Goal: Information Seeking & Learning: Learn about a topic

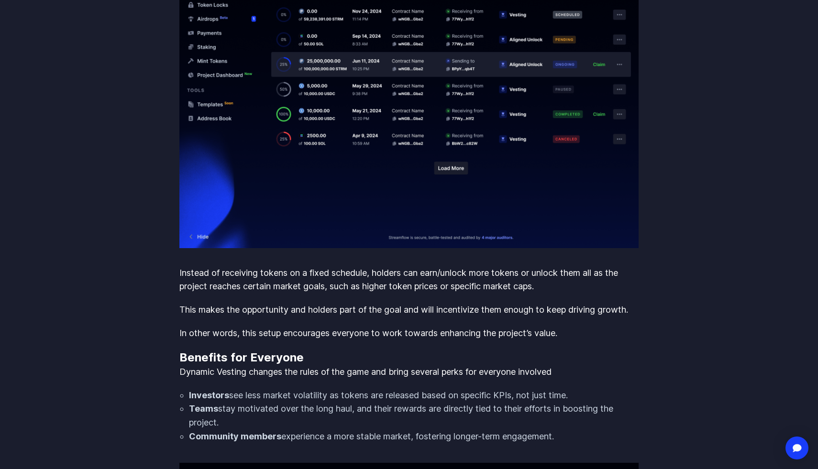
scroll to position [764, 0]
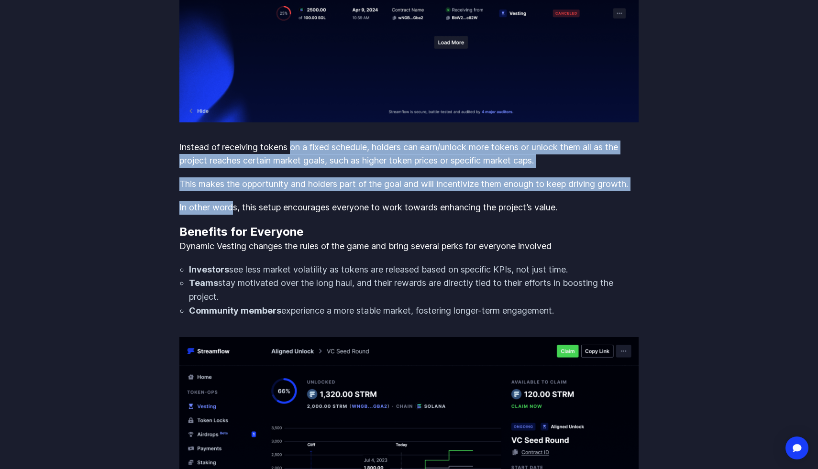
drag, startPoint x: 293, startPoint y: 154, endPoint x: 235, endPoint y: 206, distance: 78.2
click at [235, 206] on p "In other words, this setup encourages everyone to work towards enhancing the pr…" at bounding box center [408, 208] width 459 height 14
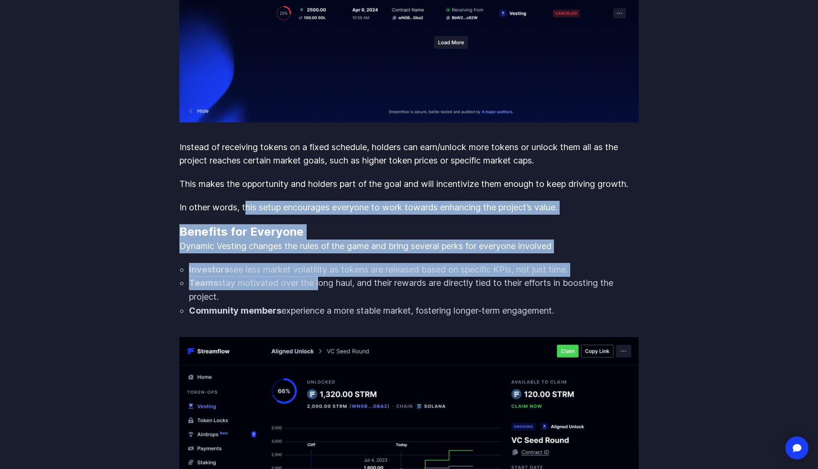
drag, startPoint x: 246, startPoint y: 207, endPoint x: 317, endPoint y: 283, distance: 103.8
click at [317, 283] on li "Teams stay motivated over the long haul, and their rewards are directly tied to…" at bounding box center [413, 290] width 449 height 28
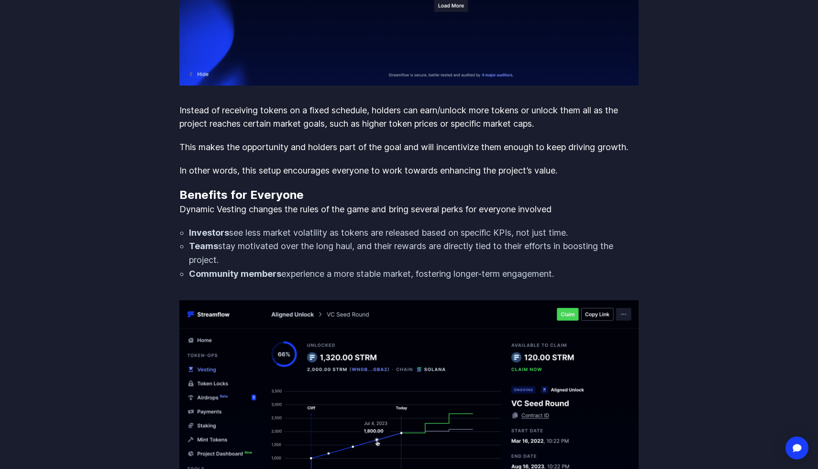
scroll to position [802, 0]
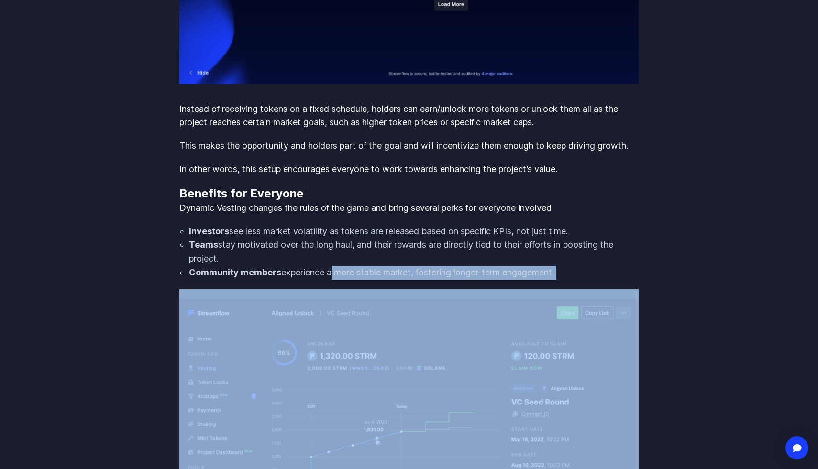
drag, startPoint x: 317, startPoint y: 283, endPoint x: 328, endPoint y: 270, distance: 16.6
click at [328, 270] on li "Community members experience a more stable market, fostering longer-term engage…" at bounding box center [413, 273] width 449 height 14
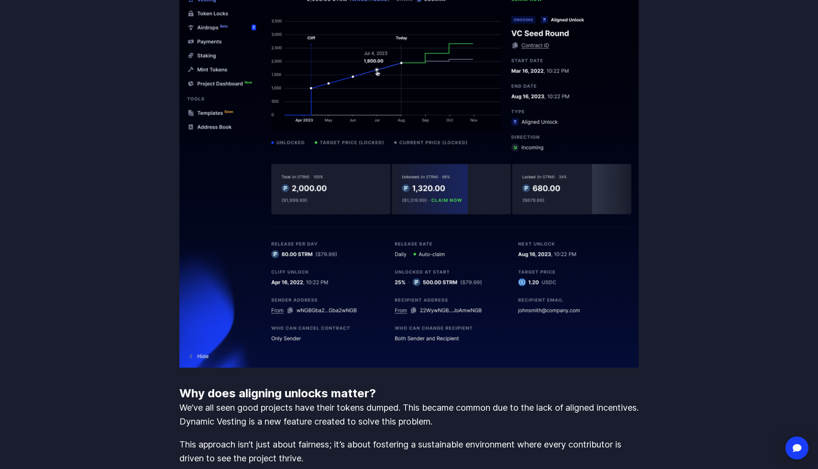
scroll to position [1296, 0]
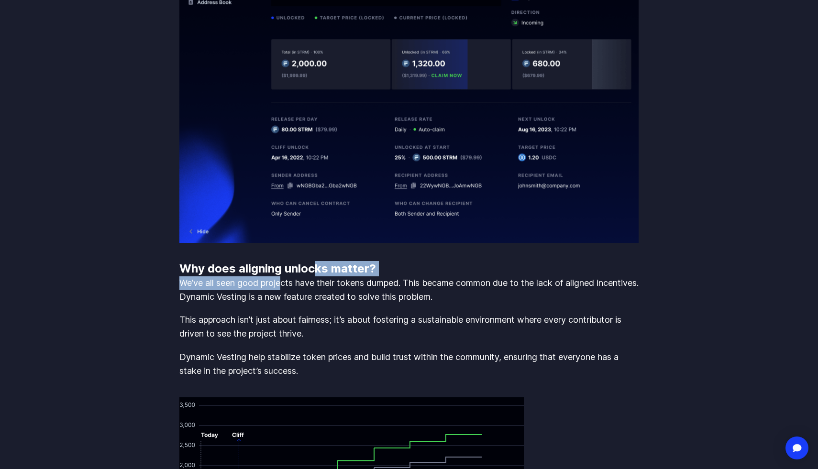
drag, startPoint x: 315, startPoint y: 265, endPoint x: 283, endPoint y: 278, distance: 34.5
click at [283, 278] on div "Introduction In the fast-paced world of Web3 protocols, ensuring the interests …" at bounding box center [408, 207] width 459 height 2134
click at [283, 278] on p "We’ve all seen good projects have their tokens dumped. This became common due t…" at bounding box center [408, 290] width 459 height 28
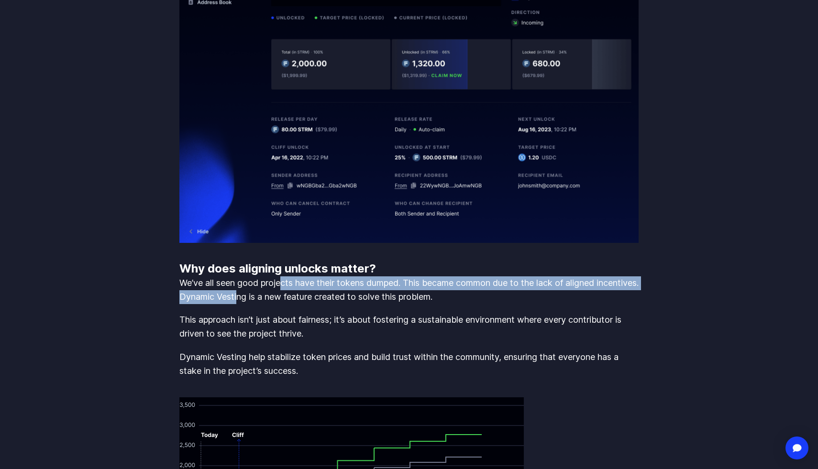
drag, startPoint x: 283, startPoint y: 278, endPoint x: 285, endPoint y: 299, distance: 21.2
click at [285, 299] on p "We’ve all seen good projects have their tokens dumped. This became common due t…" at bounding box center [408, 290] width 459 height 28
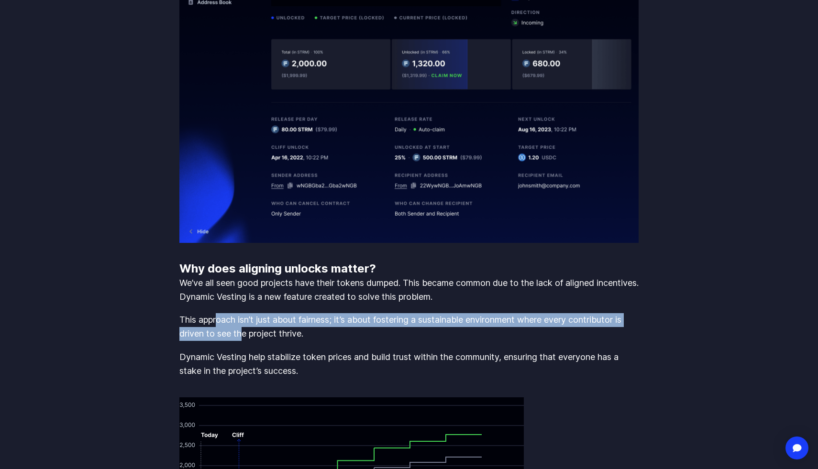
drag, startPoint x: 217, startPoint y: 323, endPoint x: 242, endPoint y: 334, distance: 27.9
click at [242, 334] on p "This approach isn’t just about fairness; it’s about fostering a sustainable env…" at bounding box center [408, 327] width 459 height 28
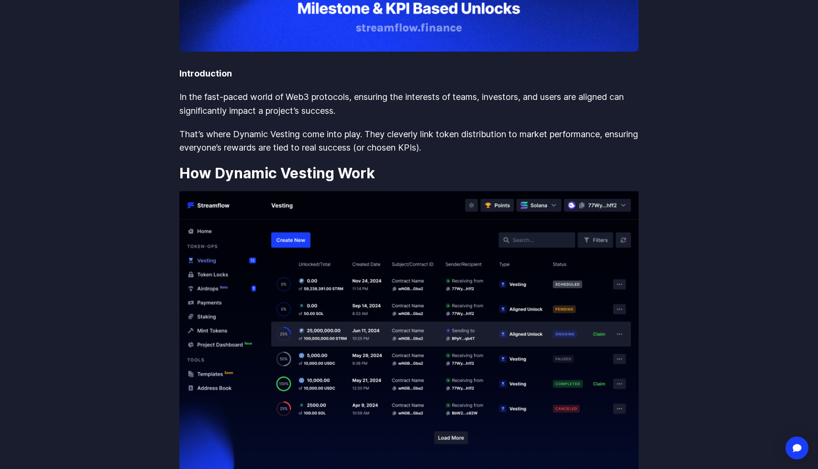
scroll to position [0, 0]
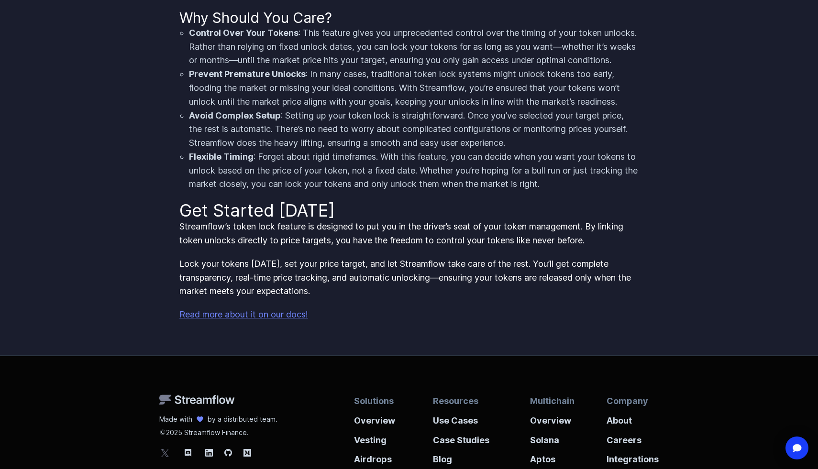
scroll to position [876, 0]
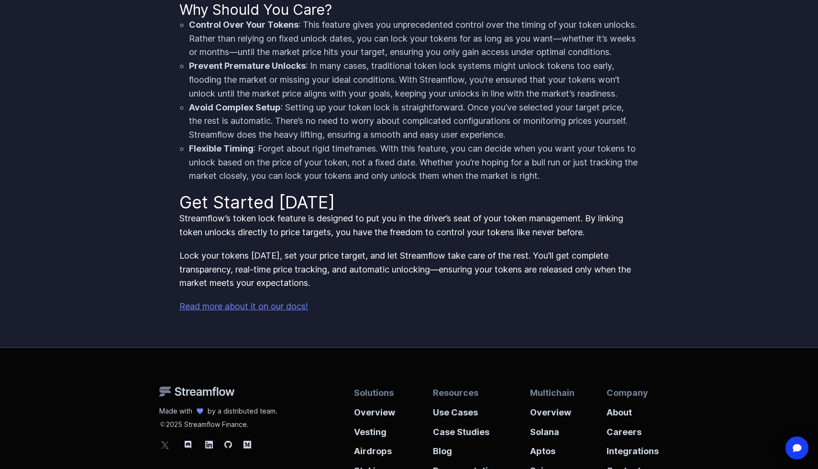
click at [247, 311] on link "Read more about it on our docs!" at bounding box center [243, 306] width 129 height 10
